Goal: Task Accomplishment & Management: Manage account settings

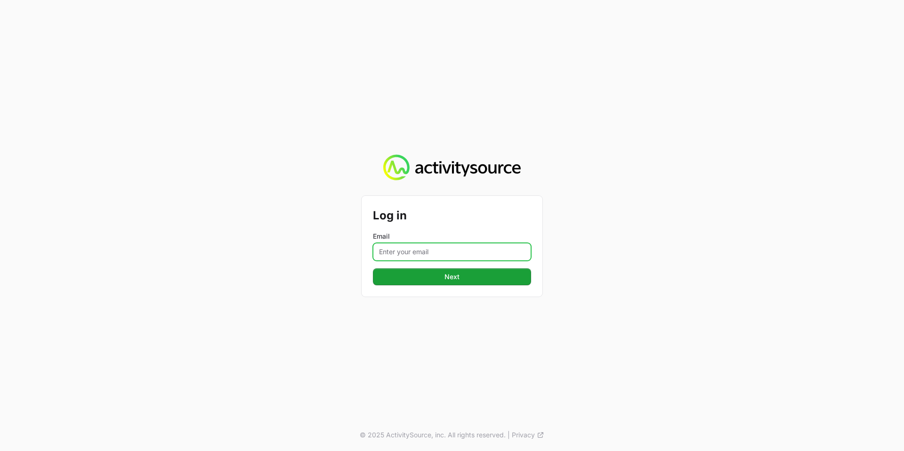
click at [423, 250] on input "Email" at bounding box center [452, 252] width 158 height 18
type input "[PERSON_NAME][EMAIL_ADDRESS][PERSON_NAME][DOMAIN_NAME]"
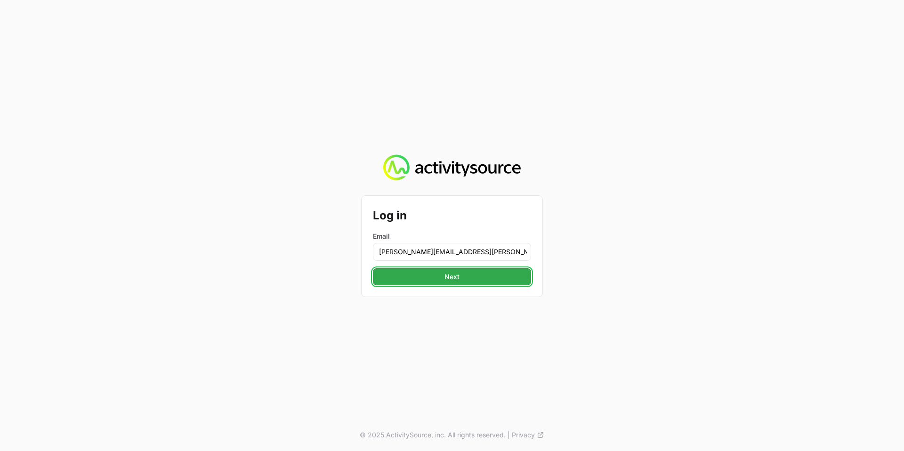
click at [475, 274] on button "Next" at bounding box center [452, 276] width 158 height 17
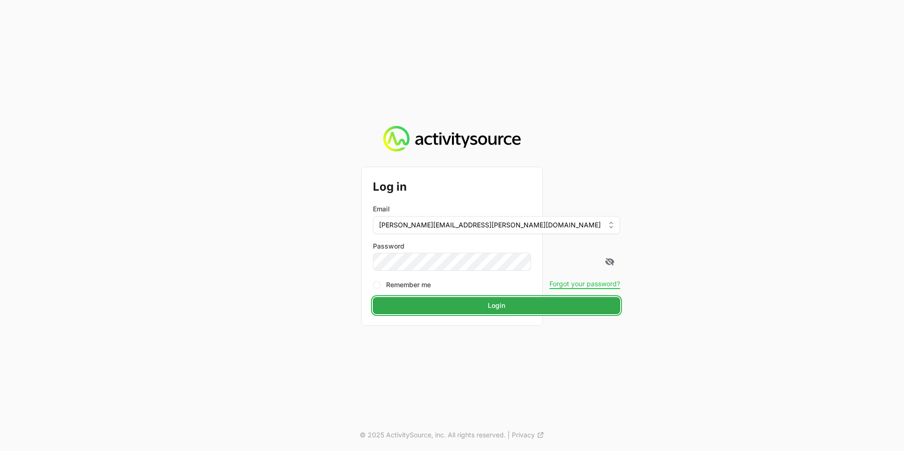
click at [441, 301] on button "Login" at bounding box center [496, 305] width 247 height 17
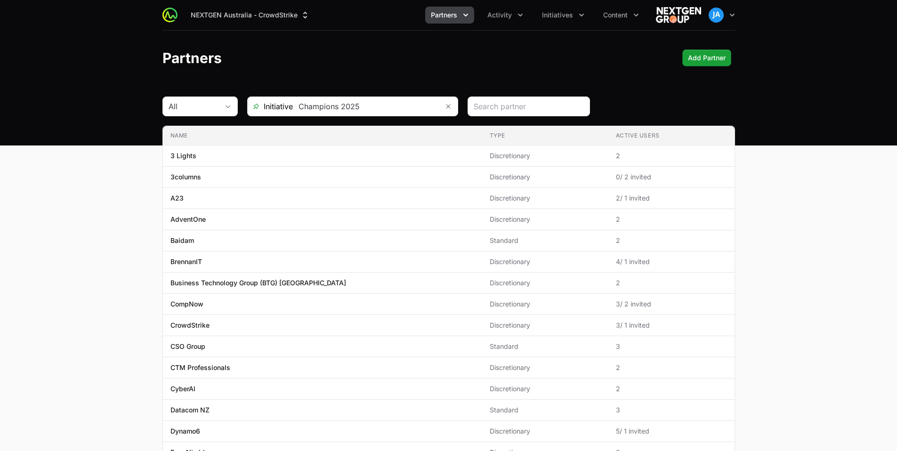
click at [301, 48] on header "Partners Add Partner" at bounding box center [448, 58] width 897 height 55
